Goal: Task Accomplishment & Management: Use online tool/utility

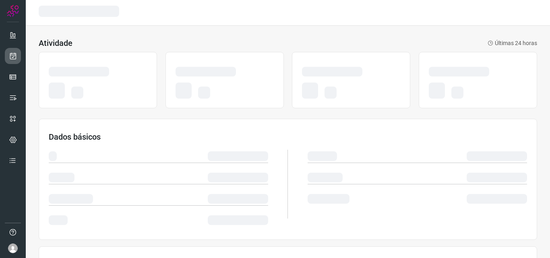
click at [16, 59] on icon at bounding box center [13, 56] width 8 height 8
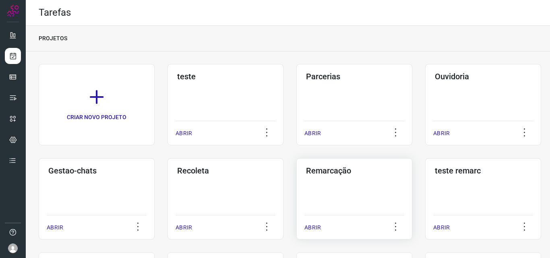
click at [343, 184] on div "Remarcação ABRIR" at bounding box center [354, 198] width 116 height 81
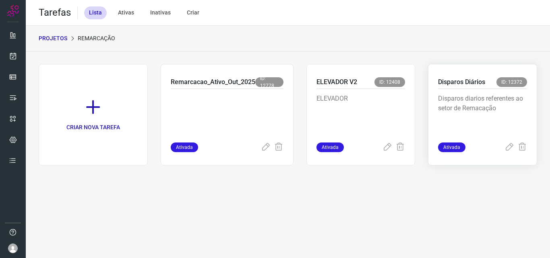
click at [442, 113] on p "Disparos diarios referentes ao setor de Remacação" at bounding box center [482, 114] width 89 height 40
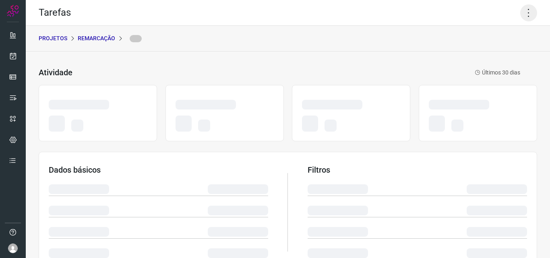
click at [527, 9] on icon at bounding box center [528, 12] width 17 height 17
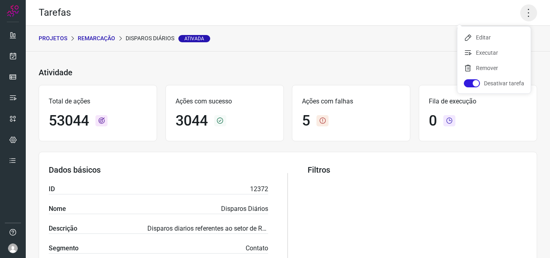
click at [521, 9] on icon at bounding box center [528, 12] width 17 height 17
click at [500, 50] on li "Executar" at bounding box center [493, 52] width 73 height 13
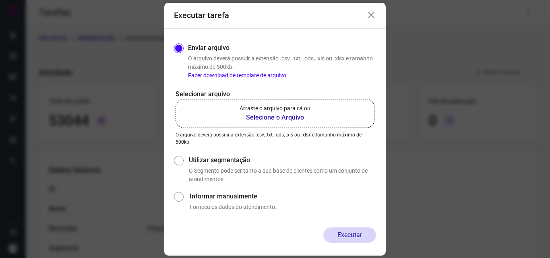
click at [288, 114] on b "Selecione o Arquivo" at bounding box center [274, 118] width 71 height 10
click at [0, 0] on input "Arraste o arquivo para cá ou Selecione o Arquivo" at bounding box center [0, 0] width 0 height 0
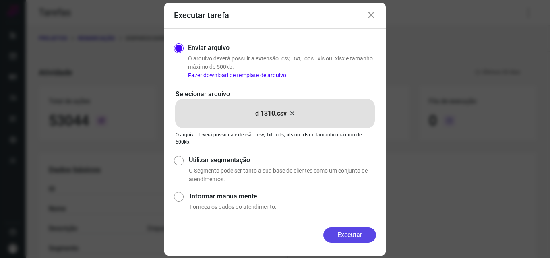
click at [345, 235] on button "Executar" at bounding box center [349, 234] width 53 height 15
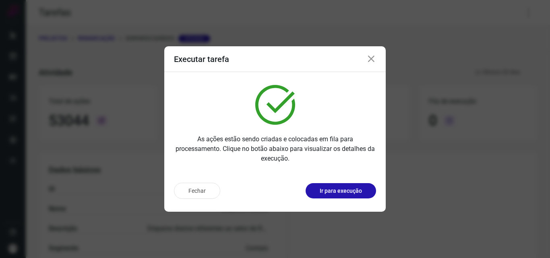
click at [343, 187] on p "Ir para execução" at bounding box center [340, 191] width 42 height 8
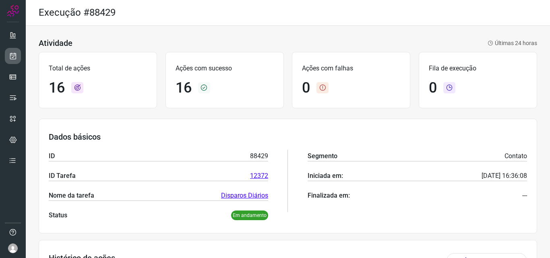
click at [8, 59] on link at bounding box center [13, 56] width 16 height 16
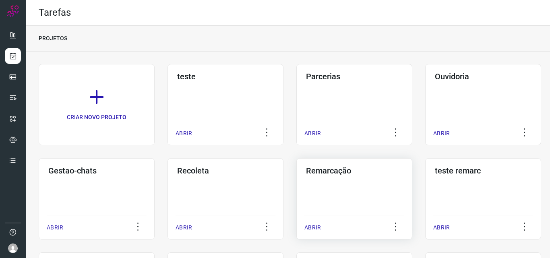
click at [361, 163] on div "Remarcação" at bounding box center [354, 169] width 100 height 13
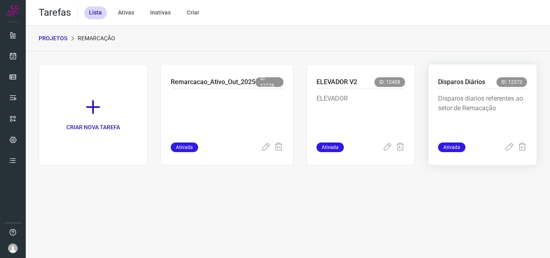
click at [459, 103] on p "Disparos diarios referentes ao setor de Remacação" at bounding box center [482, 114] width 89 height 40
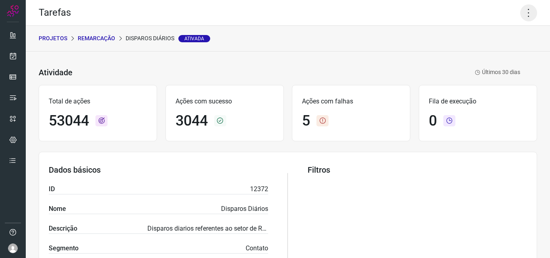
click at [520, 12] on icon at bounding box center [528, 12] width 17 height 17
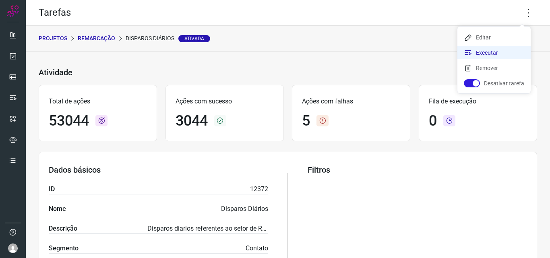
click at [476, 53] on li "Executar" at bounding box center [493, 52] width 73 height 13
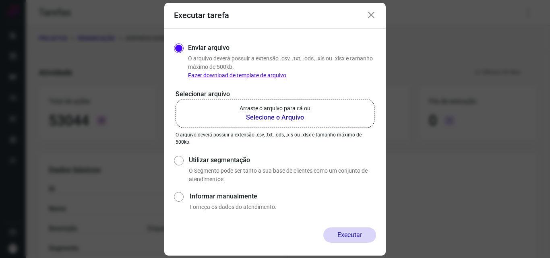
click at [249, 120] on b "Selecione o Arquivo" at bounding box center [274, 118] width 71 height 10
click at [0, 0] on input "Arraste o arquivo para cá ou Selecione o Arquivo" at bounding box center [0, 0] width 0 height 0
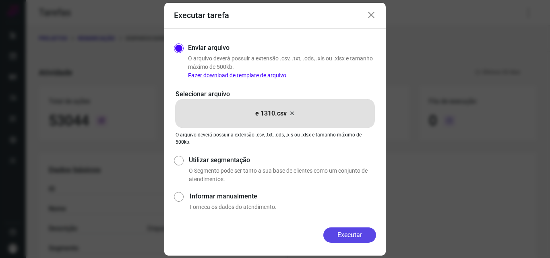
click at [342, 227] on button "Executar" at bounding box center [349, 234] width 53 height 15
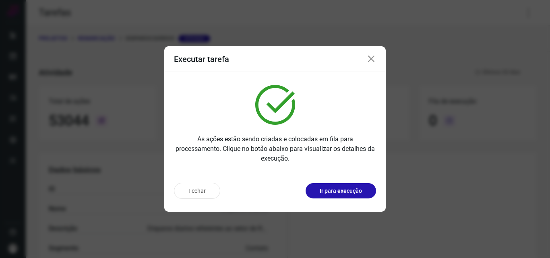
click at [351, 192] on p "Ir para execução" at bounding box center [340, 191] width 42 height 8
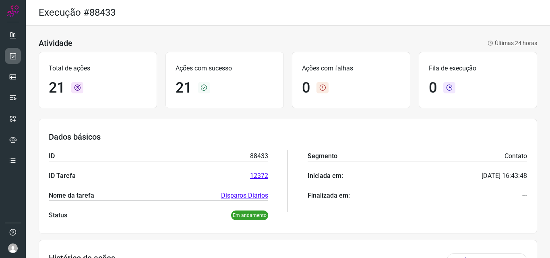
click at [6, 60] on link at bounding box center [13, 56] width 16 height 16
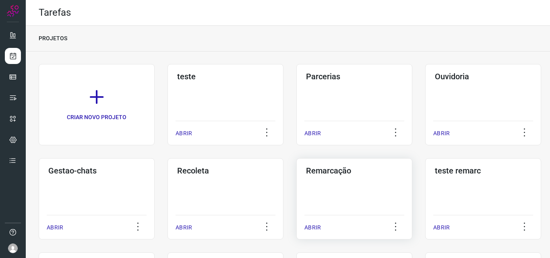
click at [383, 191] on div "Remarcação ABRIR" at bounding box center [354, 198] width 116 height 81
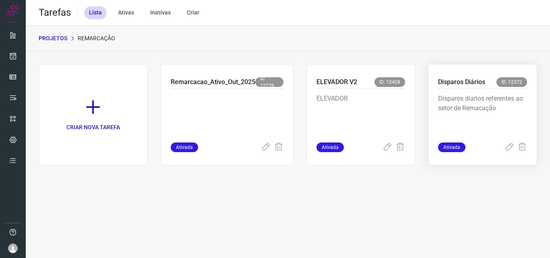
click at [449, 93] on div "Disparos diarios referentes ao setor de Remacação" at bounding box center [482, 116] width 89 height 54
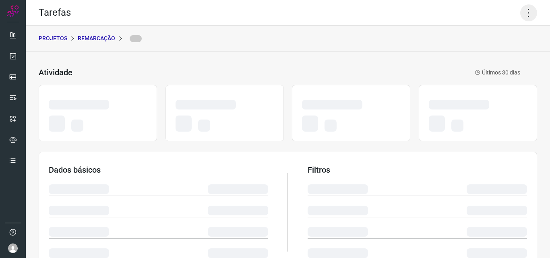
click at [523, 13] on icon at bounding box center [528, 12] width 17 height 17
click at [522, 19] on icon at bounding box center [528, 12] width 17 height 17
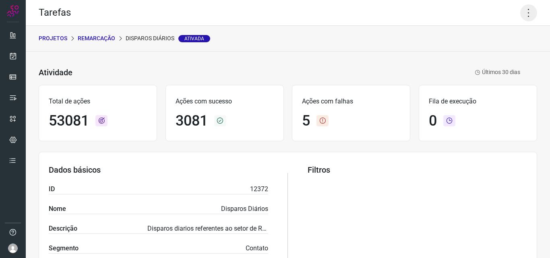
click at [521, 17] on icon at bounding box center [528, 12] width 17 height 17
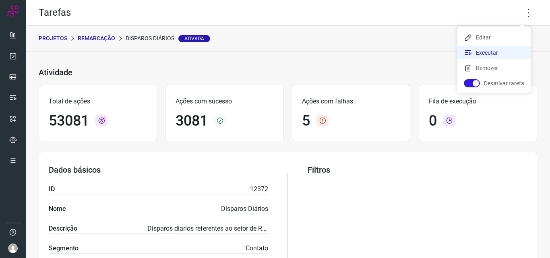
click at [485, 54] on li "Executar" at bounding box center [493, 52] width 73 height 13
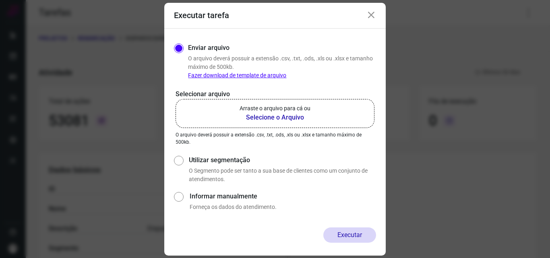
click at [278, 111] on p "Arraste o arquivo para cá ou" at bounding box center [274, 108] width 71 height 8
click at [0, 0] on input "Arraste o arquivo para cá ou Selecione o Arquivo" at bounding box center [0, 0] width 0 height 0
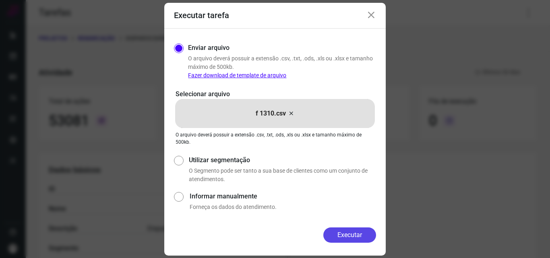
click at [334, 230] on button "Executar" at bounding box center [349, 234] width 53 height 15
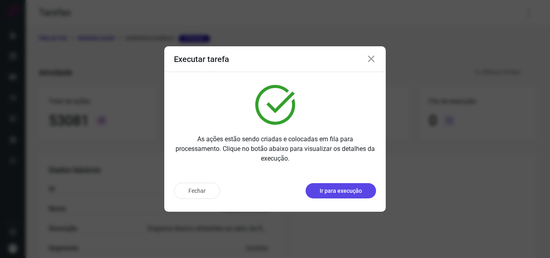
click at [350, 192] on p "Ir para execução" at bounding box center [340, 191] width 42 height 8
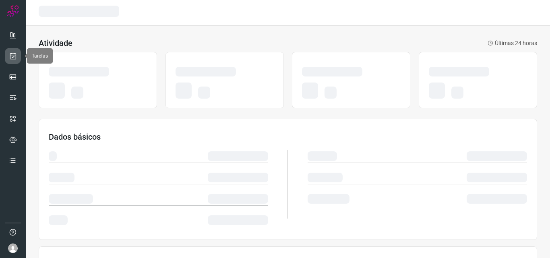
click at [11, 58] on icon at bounding box center [13, 56] width 8 height 8
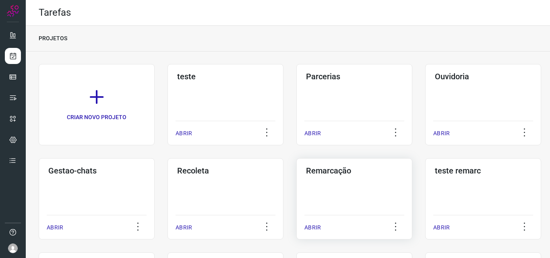
click at [324, 183] on div "Remarcação ABRIR" at bounding box center [354, 198] width 116 height 81
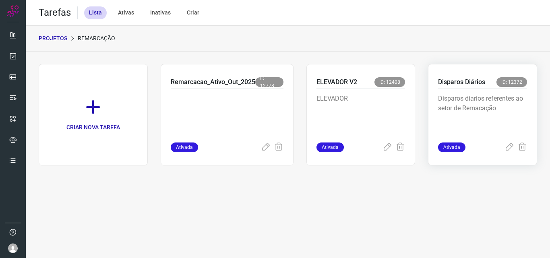
click at [479, 95] on p "Disparos diarios referentes ao setor de Remacação" at bounding box center [482, 114] width 89 height 40
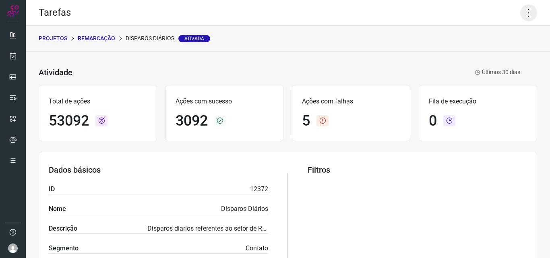
click at [520, 16] on icon at bounding box center [528, 12] width 17 height 17
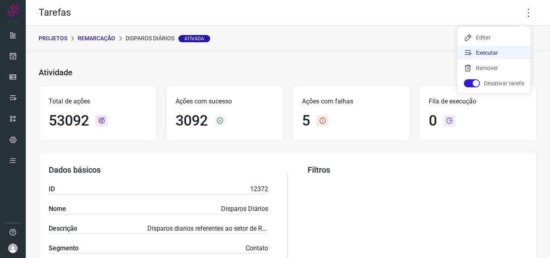
click at [499, 49] on li "Executar" at bounding box center [493, 52] width 73 height 13
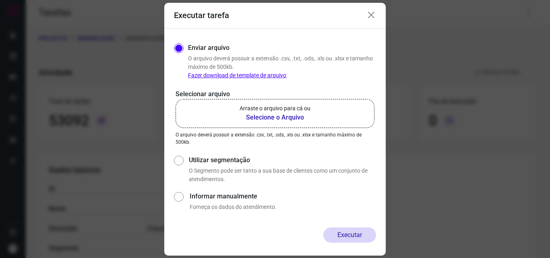
click at [299, 126] on label "Arraste o arquivo para cá ou Selecione o Arquivo" at bounding box center [274, 113] width 199 height 29
click at [0, 0] on input "Arraste o arquivo para cá ou Selecione o Arquivo" at bounding box center [0, 0] width 0 height 0
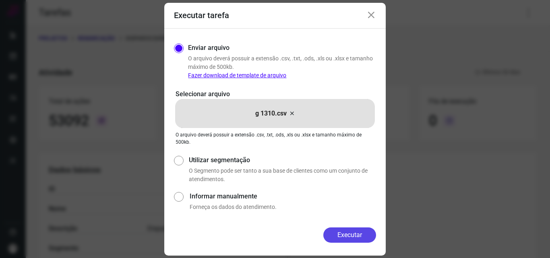
click at [339, 230] on button "Executar" at bounding box center [349, 234] width 53 height 15
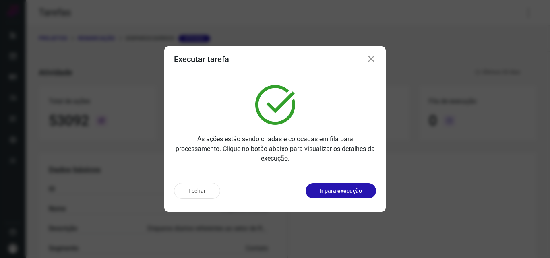
click at [348, 202] on div "Fechar Ir para execução" at bounding box center [274, 193] width 221 height 35
click at [355, 188] on p "Ir para execução" at bounding box center [340, 191] width 42 height 8
